Goal: Task Accomplishment & Management: Use online tool/utility

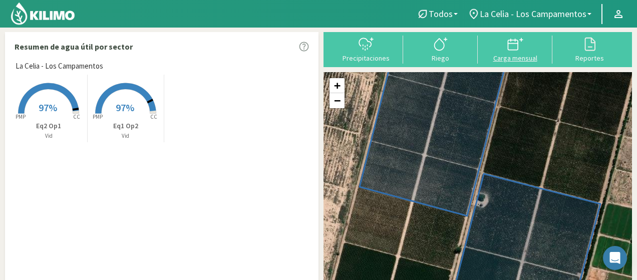
click at [510, 55] on div "Carga mensual" at bounding box center [515, 58] width 69 height 7
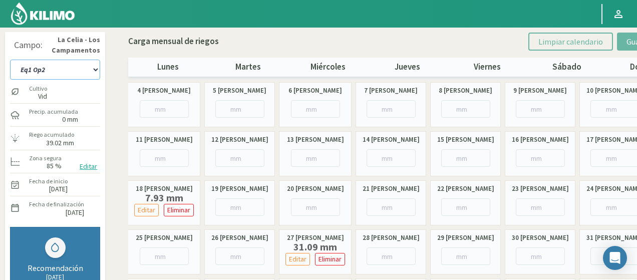
click at [67, 64] on select "Eq1 Op2 Eq2 Op1" at bounding box center [55, 70] width 90 height 20
click at [65, 73] on select "Eq1 Op2 Eq2 Op1" at bounding box center [55, 70] width 90 height 20
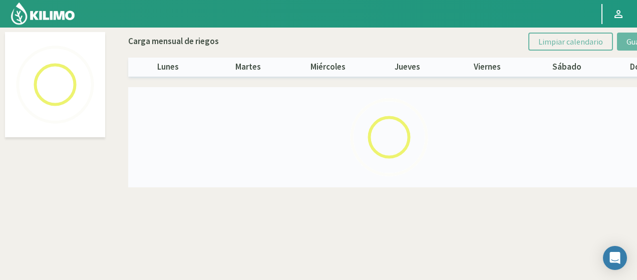
select select "1: Object"
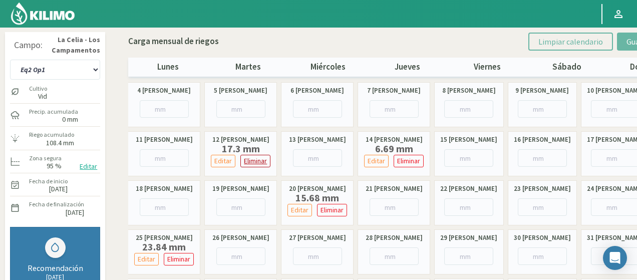
scroll to position [50, 0]
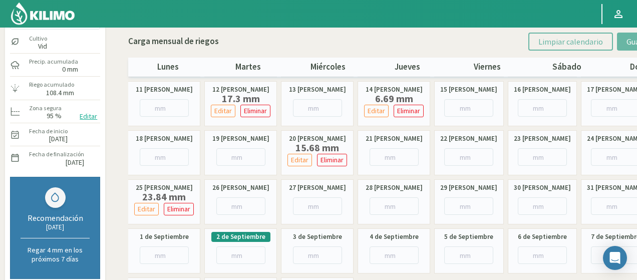
click at [62, 11] on img at bounding box center [43, 14] width 66 height 24
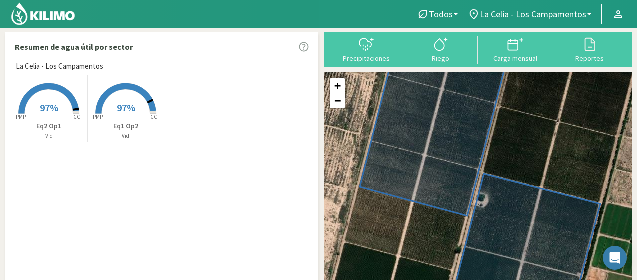
click at [51, 99] on rect at bounding box center [49, 115] width 80 height 80
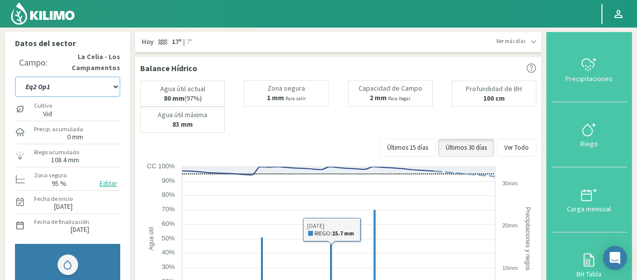
click at [92, 86] on select "Eq1 Op2 Eq2 Op1" at bounding box center [67, 87] width 105 height 20
click at [72, 92] on select "Eq1 Op2 Eq2 Op1" at bounding box center [67, 87] width 105 height 20
click at [15, 77] on select "Eq1 Op2 Eq2 Op1" at bounding box center [67, 87] width 105 height 20
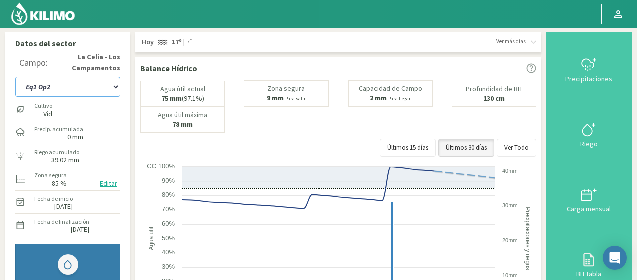
click at [86, 87] on select "Eq1 Op2 Eq2 Op1" at bounding box center [67, 87] width 105 height 20
click at [15, 77] on select "Eq1 Op2 Eq2 Op1" at bounding box center [67, 87] width 105 height 20
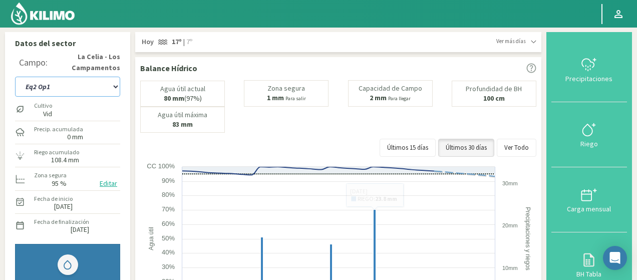
click at [108, 86] on select "Eq1 Op2 Eq2 Op1" at bounding box center [67, 87] width 105 height 20
click at [15, 77] on select "Eq1 Op2 Eq2 Op1" at bounding box center [67, 87] width 105 height 20
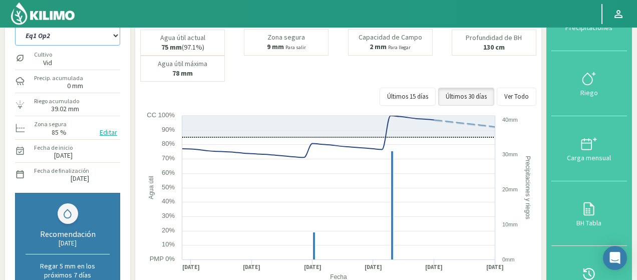
scroll to position [50, 0]
drag, startPoint x: 110, startPoint y: 38, endPoint x: 103, endPoint y: 44, distance: 8.9
click at [110, 38] on select "Eq1 Op2 Eq2 Op1" at bounding box center [67, 37] width 105 height 20
click at [15, 27] on select "Eq1 Op2 Eq2 Op1" at bounding box center [67, 37] width 105 height 20
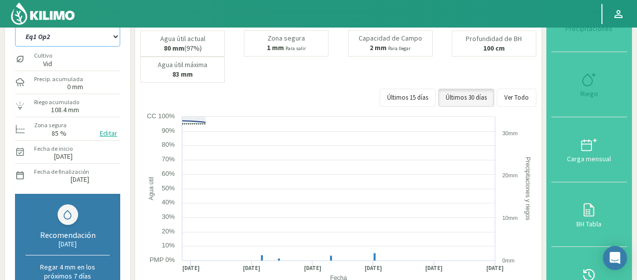
select select "9: Object"
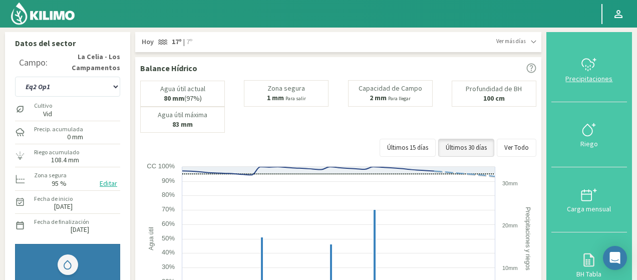
click at [591, 82] on div "Precipitaciones" at bounding box center [589, 78] width 70 height 7
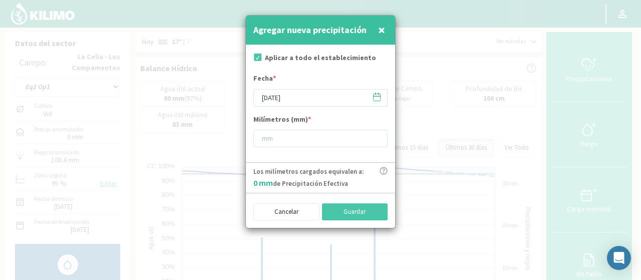
click at [379, 98] on icon at bounding box center [377, 97] width 10 height 10
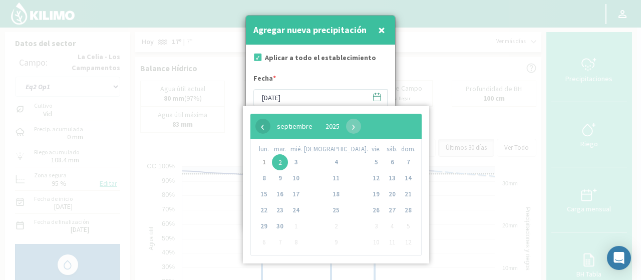
click at [263, 127] on span "‹" at bounding box center [262, 126] width 15 height 15
click at [384, 226] on span "30" at bounding box center [392, 226] width 16 height 16
type input "[DATE]"
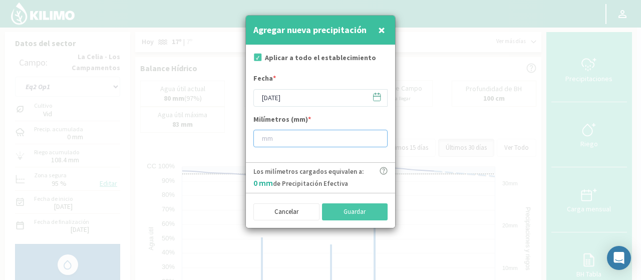
click at [286, 139] on input "number" at bounding box center [320, 139] width 134 height 18
type input "75"
click at [340, 213] on button "Guardar" at bounding box center [355, 211] width 66 height 17
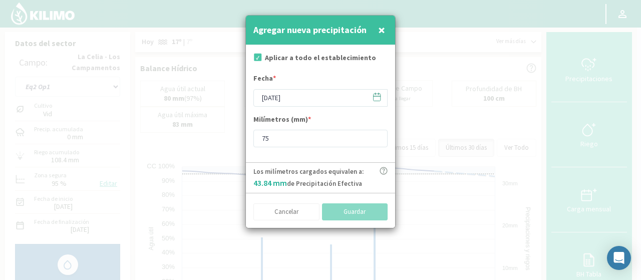
type input "[DATE]"
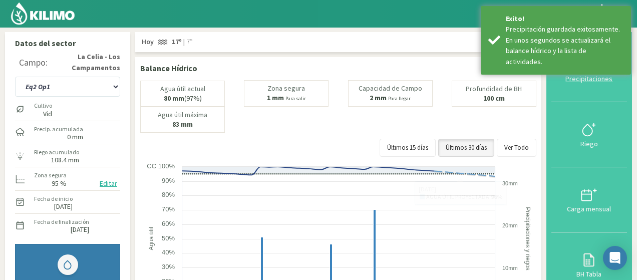
click at [580, 79] on div "Precipitaciones" at bounding box center [589, 78] width 70 height 7
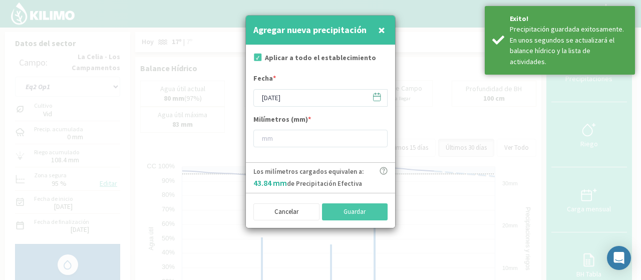
click at [372, 96] on span at bounding box center [372, 97] width 16 height 16
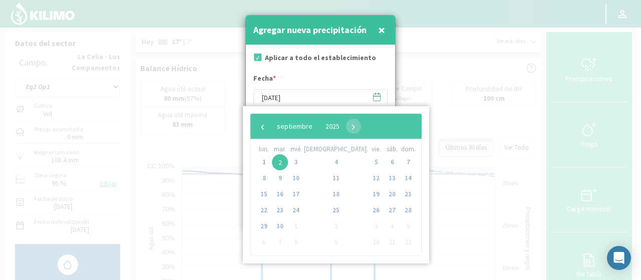
click at [255, 122] on bs-datepicker-navigation-view "‹ ​ septiembre ​ 2025 ​ ›" at bounding box center [308, 123] width 106 height 9
click at [258, 123] on span "‹" at bounding box center [262, 126] width 15 height 15
click at [400, 225] on span "31" at bounding box center [408, 226] width 16 height 16
type input "[DATE]"
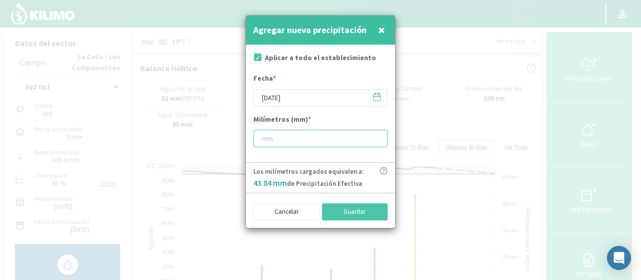
click at [310, 136] on input "number" at bounding box center [320, 139] width 134 height 18
type input "11"
click at [332, 210] on button "Guardar" at bounding box center [355, 211] width 66 height 17
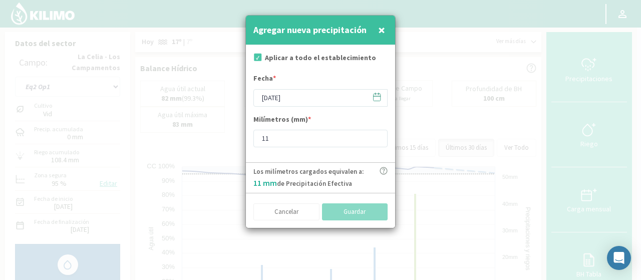
type input "[DATE]"
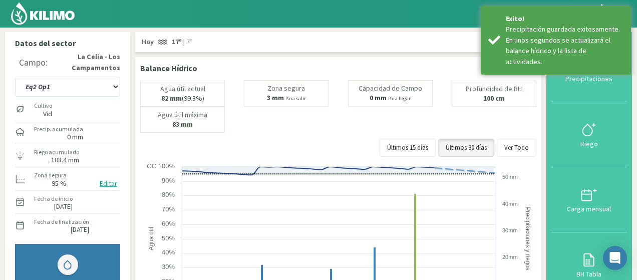
click at [46, 15] on img at bounding box center [43, 14] width 66 height 24
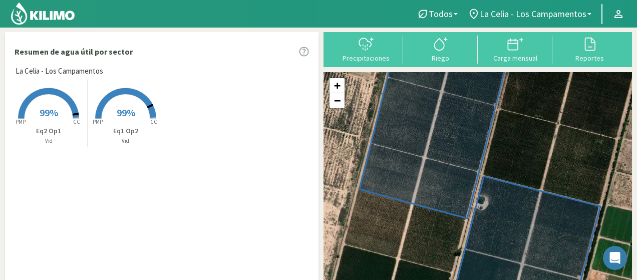
click at [57, 16] on img at bounding box center [43, 14] width 66 height 24
click at [46, 9] on img at bounding box center [43, 14] width 66 height 24
click at [60, 98] on icon at bounding box center [49, 103] width 61 height 31
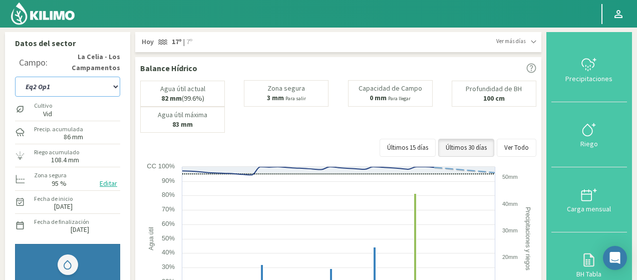
click at [101, 87] on select "Eq1 Op2 Eq2 Op1" at bounding box center [67, 87] width 105 height 20
click at [15, 77] on select "Eq1 Op2 Eq2 Op1" at bounding box center [67, 87] width 105 height 20
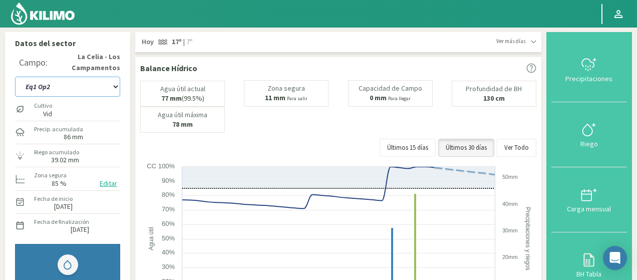
click at [98, 88] on select "Eq1 Op2 Eq2 Op1" at bounding box center [67, 87] width 105 height 20
click at [15, 77] on select "Eq1 Op2 Eq2 Op1" at bounding box center [67, 87] width 105 height 20
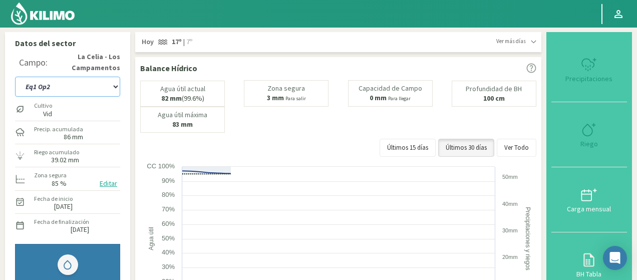
select select "5: Object"
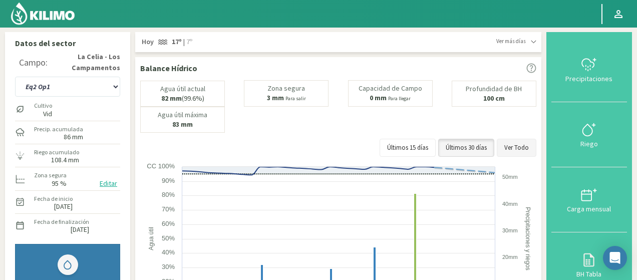
click at [521, 152] on button "Ver Todo" at bounding box center [517, 148] width 40 height 18
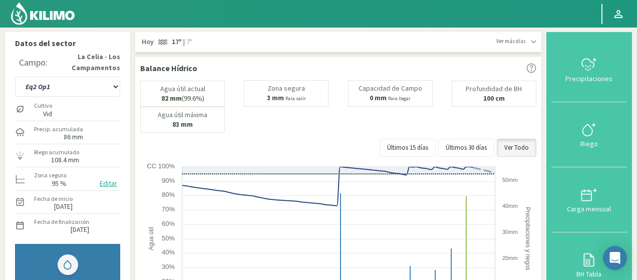
click at [46, 20] on img at bounding box center [43, 14] width 66 height 24
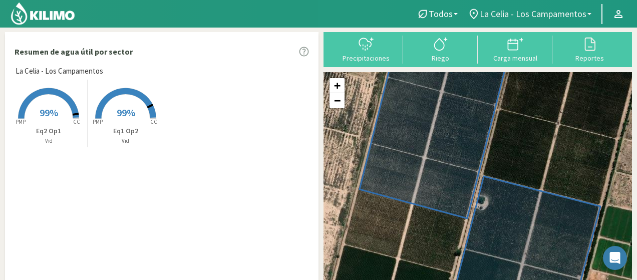
click at [584, 14] on span "La Celia - Los Campamentos" at bounding box center [533, 14] width 107 height 11
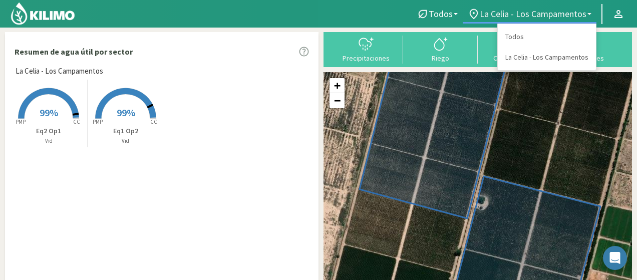
click at [584, 14] on span "La Celia - Los Campamentos" at bounding box center [533, 14] width 107 height 11
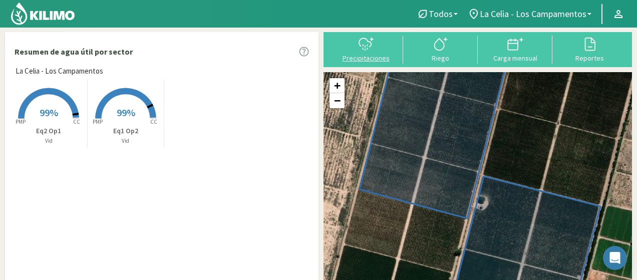
click at [372, 51] on icon at bounding box center [366, 44] width 16 height 16
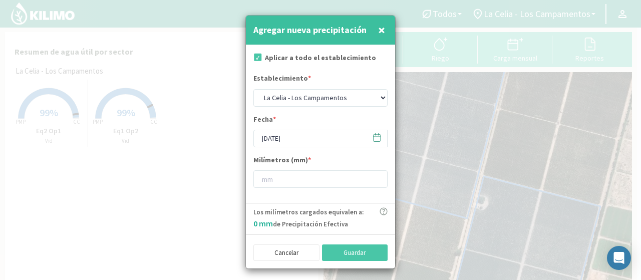
click at [383, 31] on span "×" at bounding box center [381, 30] width 7 height 17
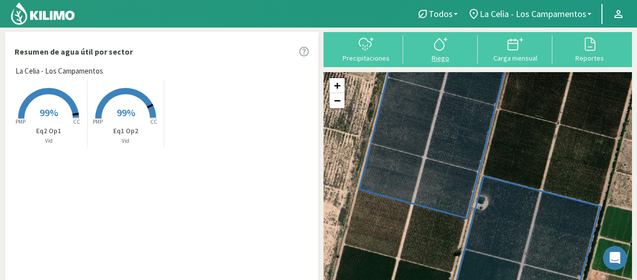
click at [440, 55] on div "Riego" at bounding box center [440, 58] width 69 height 7
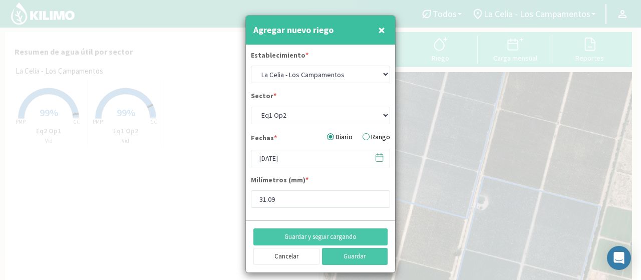
click at [378, 33] on span "×" at bounding box center [381, 30] width 7 height 17
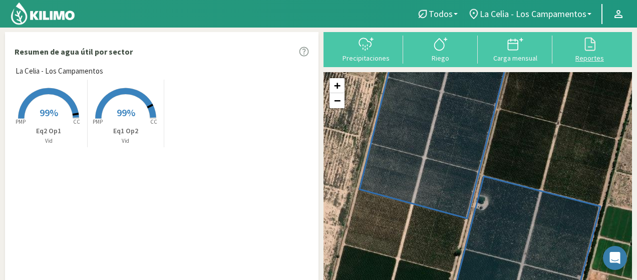
click at [571, 55] on div "Reportes" at bounding box center [589, 58] width 69 height 7
click at [65, 17] on img at bounding box center [43, 14] width 66 height 24
click at [30, 16] on img at bounding box center [43, 14] width 66 height 24
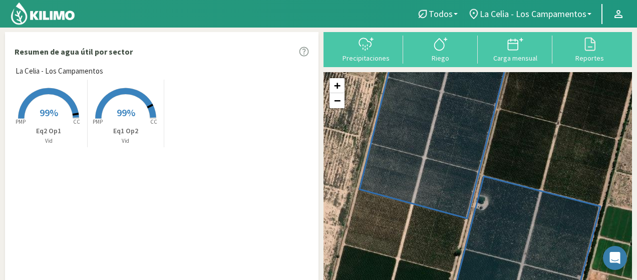
click at [37, 15] on img at bounding box center [43, 14] width 66 height 24
click at [46, 15] on img at bounding box center [43, 14] width 66 height 24
click at [57, 8] on img at bounding box center [43, 14] width 66 height 24
click at [46, 13] on img at bounding box center [43, 14] width 66 height 24
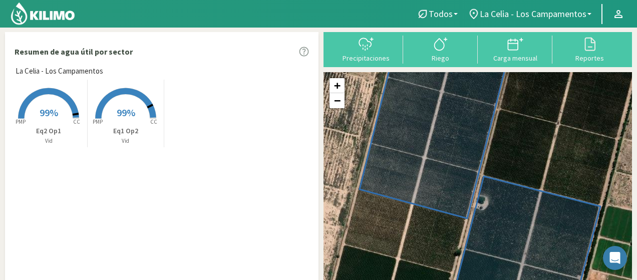
click at [46, 13] on img at bounding box center [43, 14] width 66 height 24
click at [40, 3] on img at bounding box center [43, 14] width 66 height 24
